Goal: Information Seeking & Learning: Learn about a topic

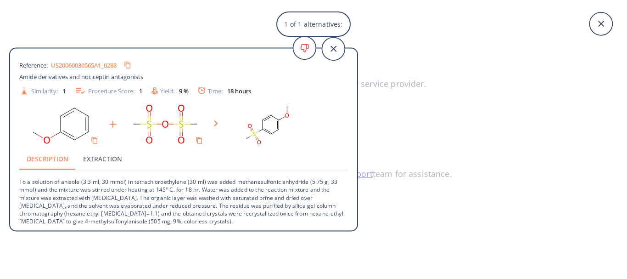
scroll to position [1, 0]
click at [83, 64] on link "US20060030565A1_0288" at bounding box center [84, 64] width 66 height 6
click at [333, 52] on icon at bounding box center [333, 48] width 23 height 23
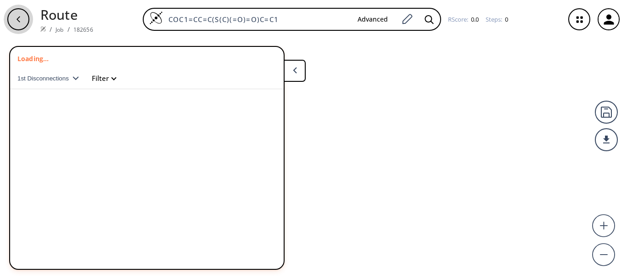
click at [21, 18] on icon "button" at bounding box center [18, 19] width 7 height 7
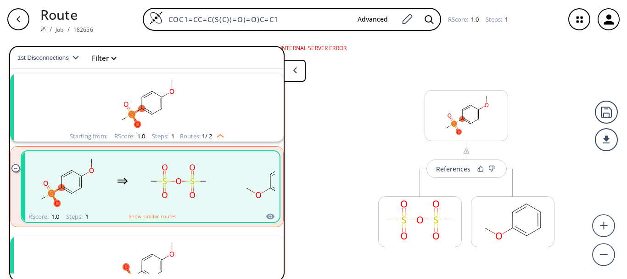
scroll to position [12, 0]
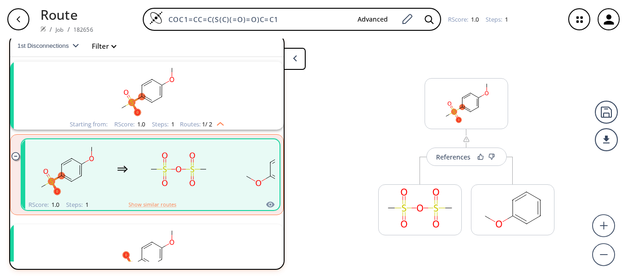
click at [51, 46] on span "1st Disconnections" at bounding box center [44, 45] width 55 height 7
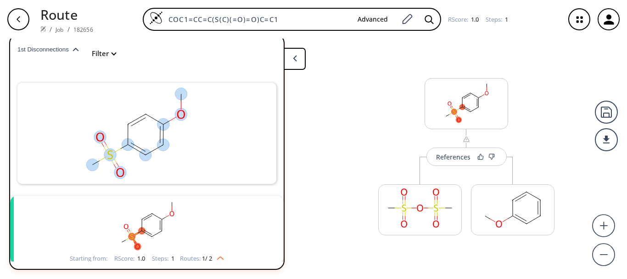
scroll to position [28, 0]
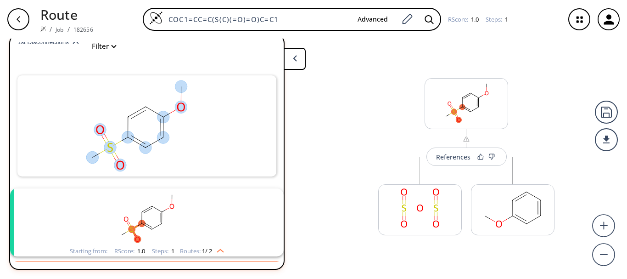
click at [51, 46] on button "1st Disconnections" at bounding box center [51, 42] width 69 height 29
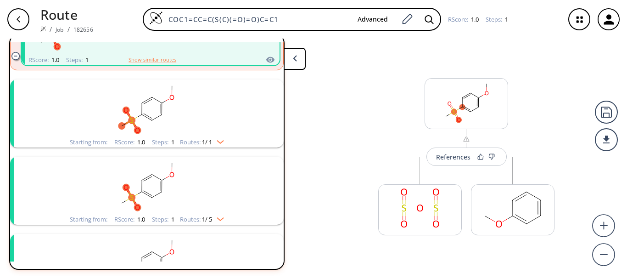
scroll to position [164, 0]
click at [214, 144] on img "clusters" at bounding box center [218, 140] width 12 height 7
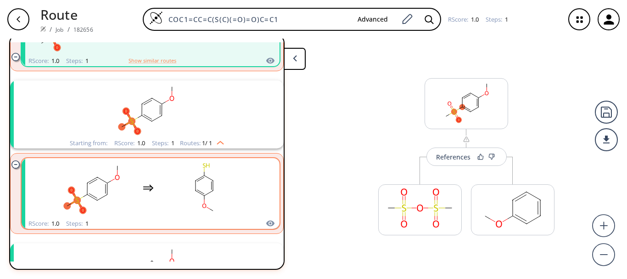
click at [151, 195] on div "clusters" at bounding box center [148, 188] width 195 height 60
click at [151, 181] on div "clusters" at bounding box center [148, 188] width 195 height 60
click at [207, 179] on rect "clusters" at bounding box center [204, 187] width 83 height 57
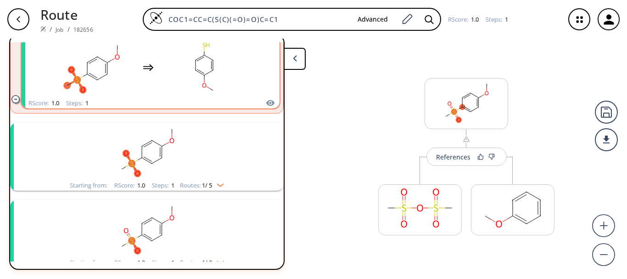
scroll to position [285, 0]
click at [207, 179] on div "clusters" at bounding box center [147, 150] width 239 height 57
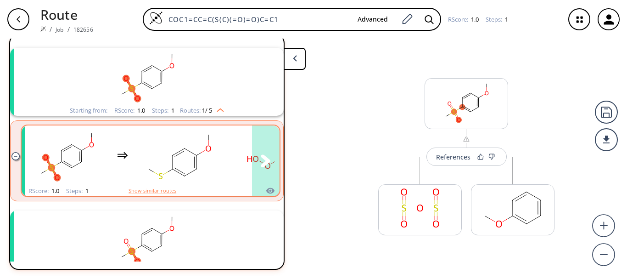
scroll to position [360, 0]
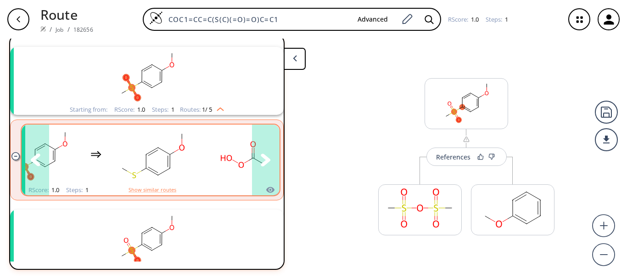
click at [252, 171] on button "clusters" at bounding box center [266, 159] width 28 height 71
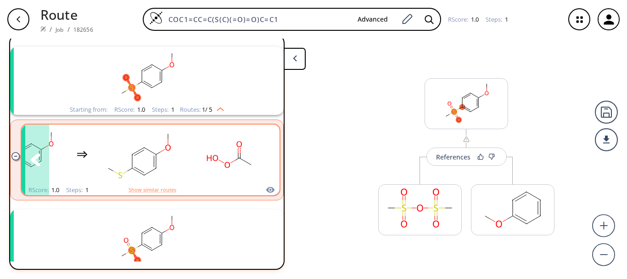
click at [117, 155] on rect "clusters" at bounding box center [138, 154] width 83 height 57
click at [144, 189] on button "Show similar routes" at bounding box center [153, 189] width 48 height 8
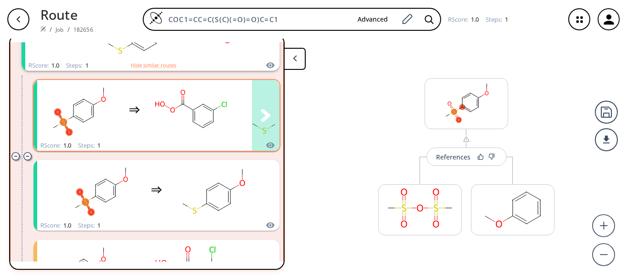
scroll to position [485, 0]
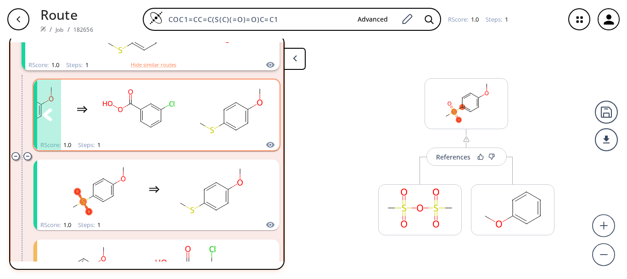
click at [153, 117] on rect "clusters" at bounding box center [138, 109] width 83 height 57
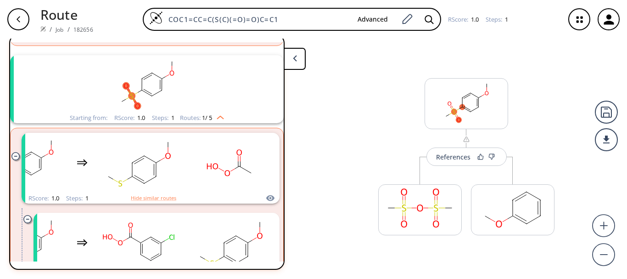
scroll to position [348, 0]
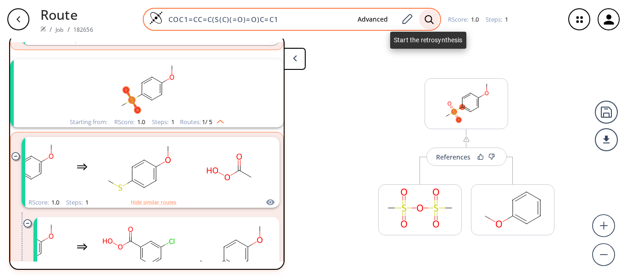
click at [422, 22] on div at bounding box center [429, 19] width 20 height 20
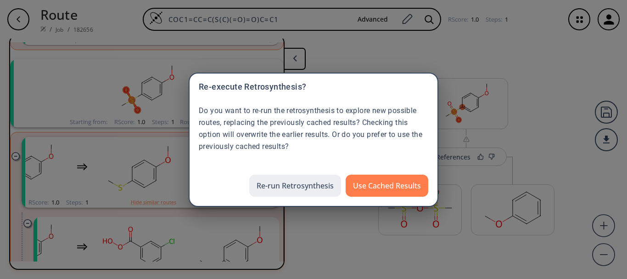
click at [293, 188] on button "Re-run Retrosynthesis" at bounding box center [295, 185] width 92 height 22
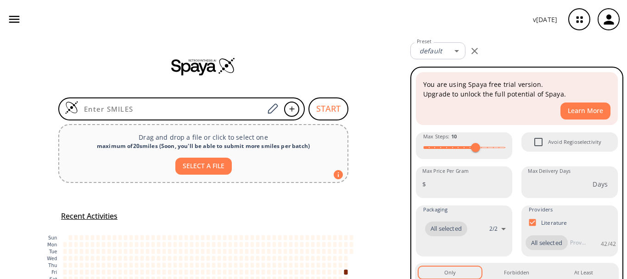
click at [118, 112] on input at bounding box center [171, 108] width 185 height 9
type input "COC1=CC=C(S(C)(=O)=O)C=C1"
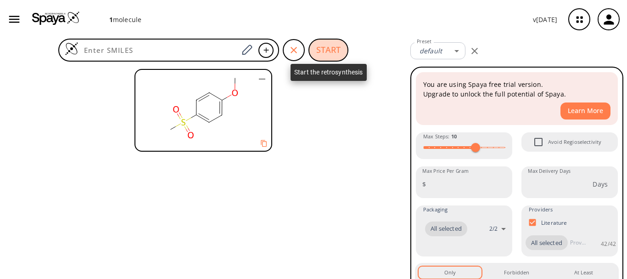
click at [337, 41] on button "START" at bounding box center [328, 50] width 40 height 23
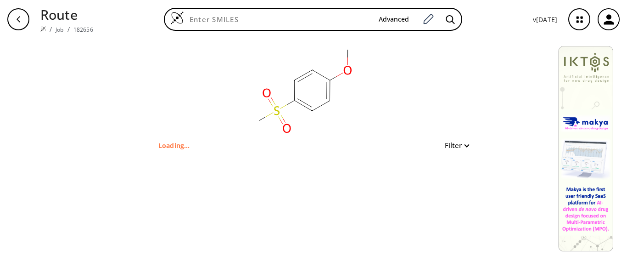
type input "COC1=CC=C(S(C)(=O)=O)C=C1"
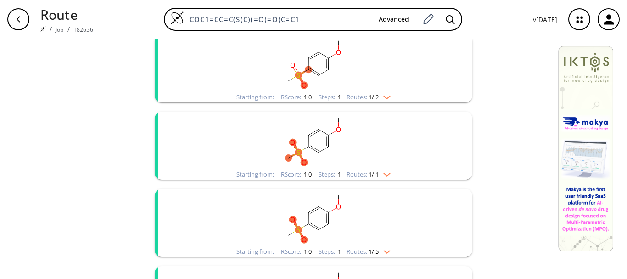
scroll to position [121, 0]
click at [375, 171] on span "1 / 1" at bounding box center [374, 174] width 10 height 6
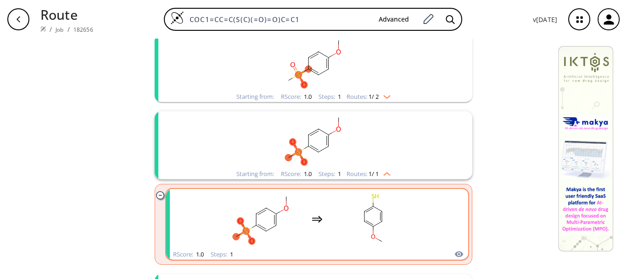
click at [303, 229] on div "clusters" at bounding box center [317, 219] width 195 height 60
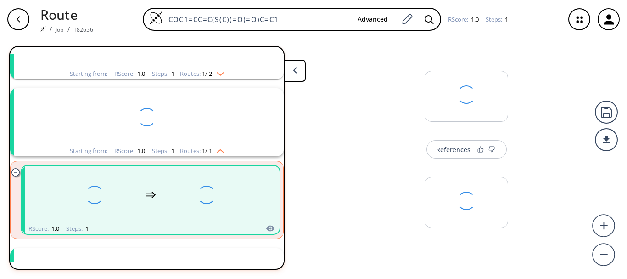
scroll to position [98, 0]
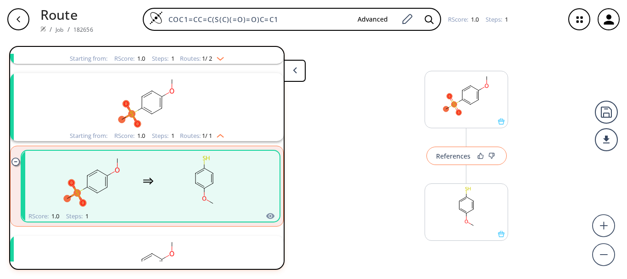
click at [459, 156] on button "References" at bounding box center [466, 155] width 80 height 18
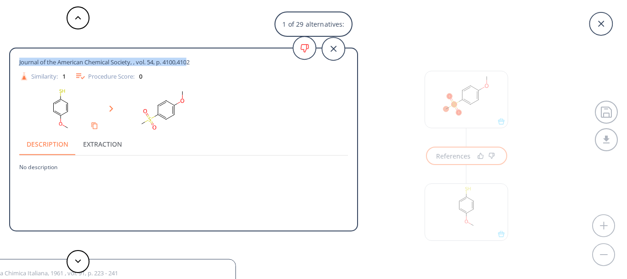
drag, startPoint x: 193, startPoint y: 60, endPoint x: 15, endPoint y: 54, distance: 178.2
click at [15, 54] on div "Journal of the American Chemical Society, , vol. 54, p. 4100,4102 Similarity: 1…" at bounding box center [183, 141] width 347 height 185
copy span "Journal of the American Chemical Society, , vol. 54, p. 4100,410"
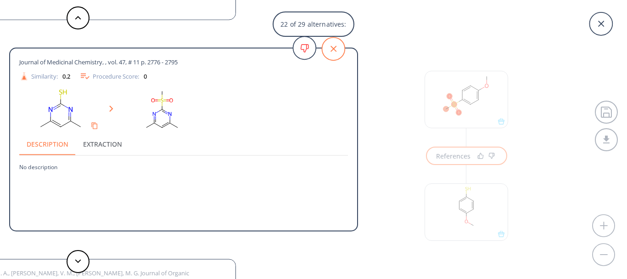
click at [341, 50] on icon at bounding box center [333, 48] width 23 height 23
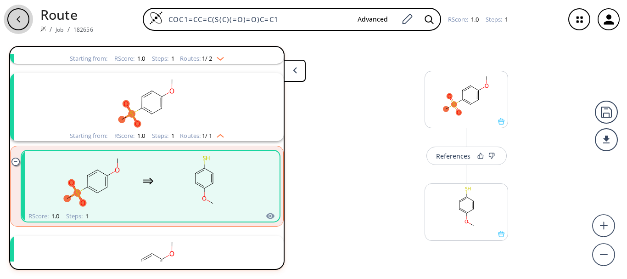
click at [20, 23] on div "button" at bounding box center [18, 19] width 22 height 22
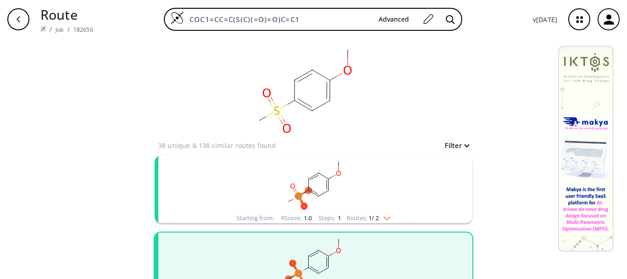
click at [390, 214] on div "Starting from: RScore : 1.0 Steps : 1 Routes: 1 / 2" at bounding box center [314, 218] width 168 height 11
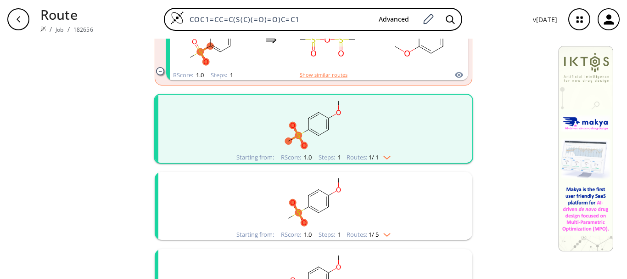
scroll to position [224, 0]
click at [357, 132] on rect "clusters" at bounding box center [313, 122] width 239 height 57
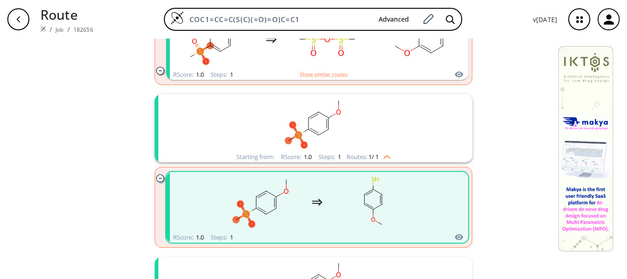
click at [350, 111] on rect "clusters" at bounding box center [313, 122] width 239 height 57
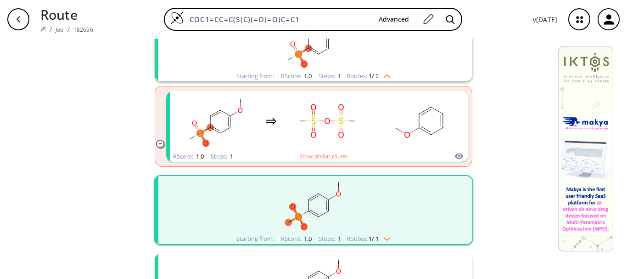
scroll to position [140, 0]
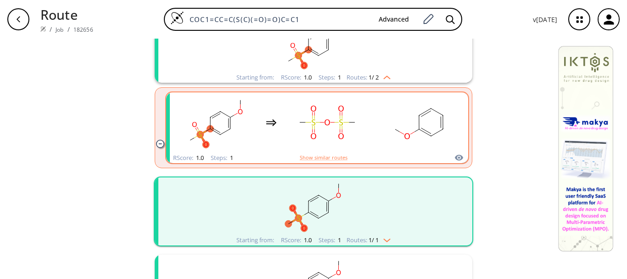
click at [326, 105] on rect "clusters" at bounding box center [327, 122] width 83 height 57
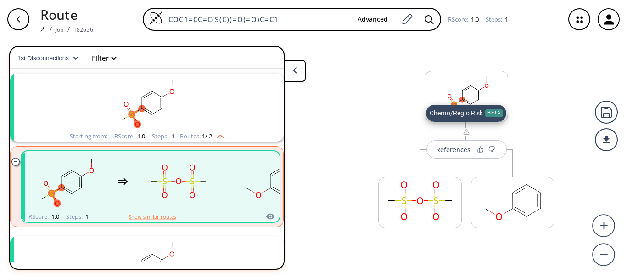
scroll to position [21, 0]
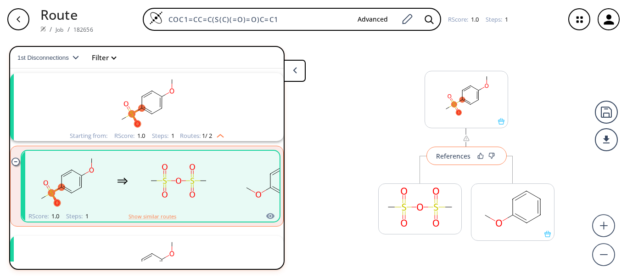
click at [457, 151] on button "References" at bounding box center [466, 155] width 80 height 18
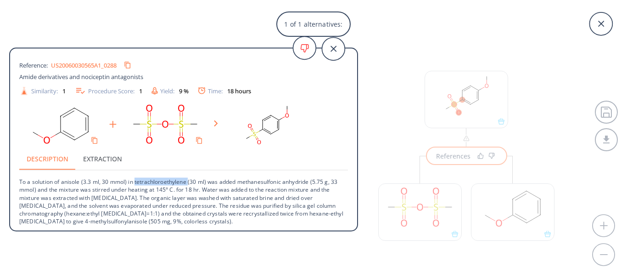
drag, startPoint x: 135, startPoint y: 181, endPoint x: 189, endPoint y: 178, distance: 54.2
click at [189, 178] on p "To a solution of anisole (3.3 ml, 30 mmol) in tetrachloroethylene (30 ml) was a…" at bounding box center [183, 197] width 329 height 55
copy p "tetrachloroethylene"
click at [327, 50] on icon at bounding box center [333, 48] width 23 height 23
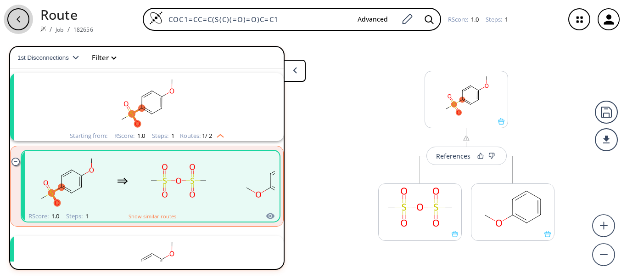
click at [21, 19] on icon "button" at bounding box center [18, 19] width 7 height 7
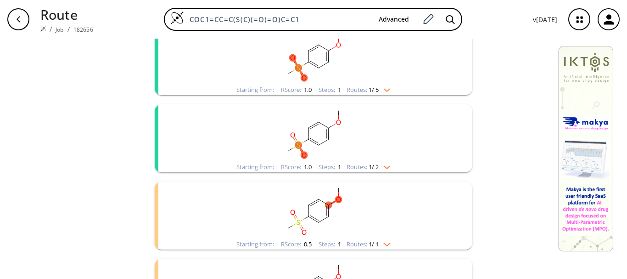
scroll to position [283, 0]
click at [392, 159] on rect "clusters" at bounding box center [313, 132] width 239 height 57
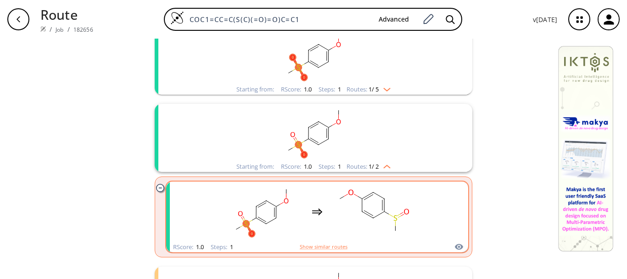
click at [342, 223] on rect "clusters" at bounding box center [373, 211] width 83 height 57
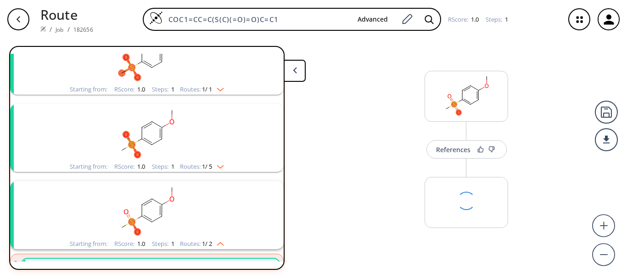
scroll to position [252, 0]
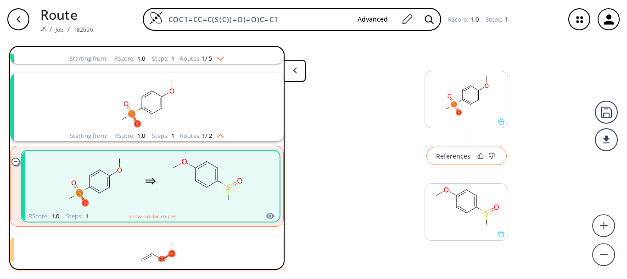
click at [445, 159] on div "References" at bounding box center [453, 156] width 34 height 6
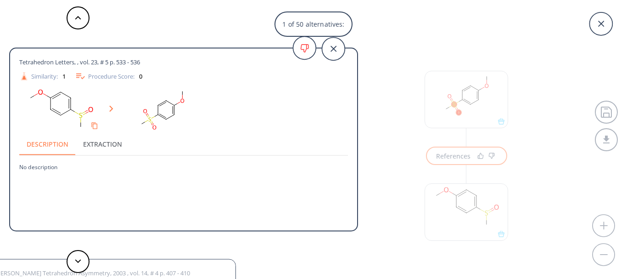
click at [140, 61] on span "Tetrahedron Letters, , vol. 23, # 5 p. 533 - 536" at bounding box center [79, 62] width 121 height 8
drag, startPoint x: 144, startPoint y: 61, endPoint x: 0, endPoint y: 19, distance: 149.5
click at [0, 19] on div "Tetrahedron Letters, , vol. 23, # 5 p. 533 - 536 Similarity: 1 Procedure Score:…" at bounding box center [179, 139] width 358 height 279
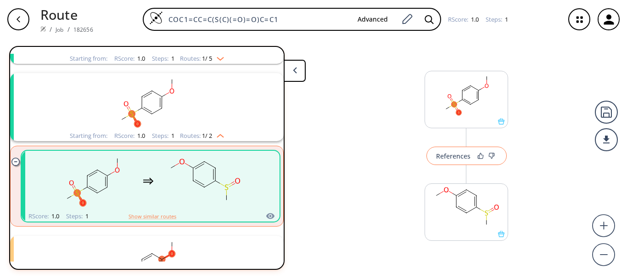
click at [447, 157] on div "References" at bounding box center [453, 156] width 34 height 6
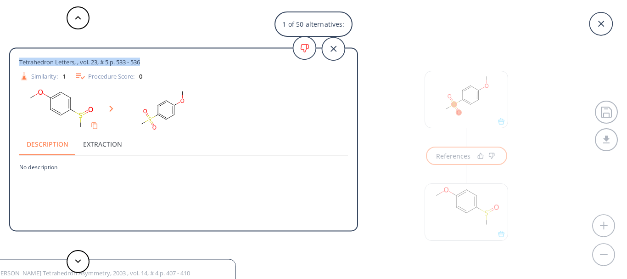
drag, startPoint x: 144, startPoint y: 60, endPoint x: 0, endPoint y: 60, distance: 143.7
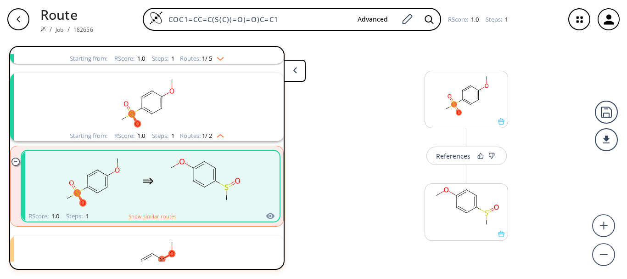
copy span "Tetrahedron Letters, , vol. 23, # 5 p. 533 - 536"
click at [464, 161] on button "References" at bounding box center [466, 155] width 80 height 18
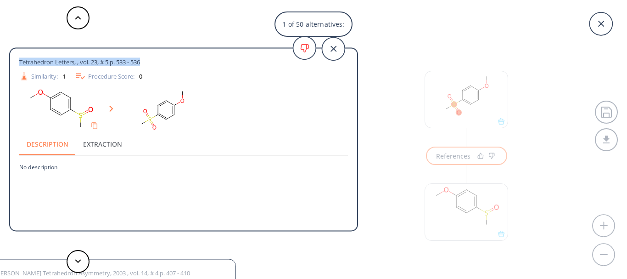
drag, startPoint x: 144, startPoint y: 62, endPoint x: 16, endPoint y: 61, distance: 128.5
click at [16, 61] on div "Tetrahedron Letters, , vol. 23, # 5 p. 533 - 536 Similarity: 1 Procedure Score:…" at bounding box center [183, 141] width 347 height 170
copy span "Tetrahedron Letters, , vol. 23, # 5 p. 533 - 536"
